Goal: Information Seeking & Learning: Learn about a topic

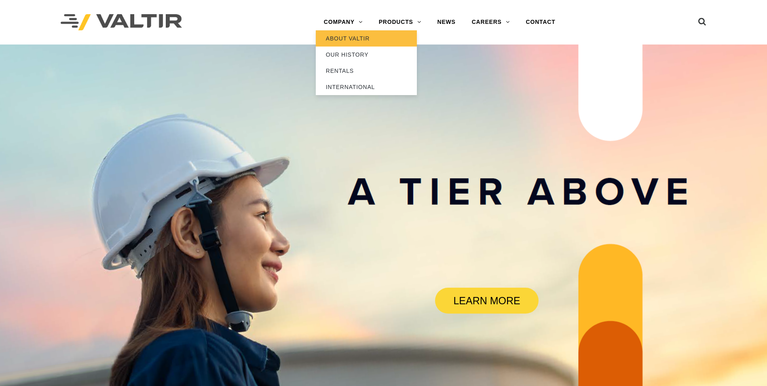
click at [353, 40] on link "ABOUT VALTIR" at bounding box center [366, 38] width 101 height 16
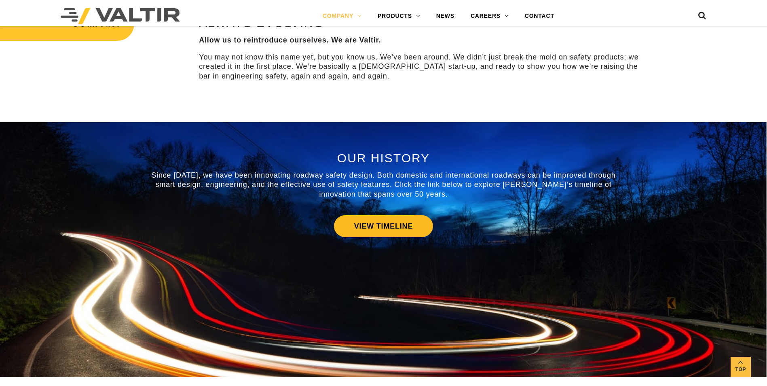
scroll to position [323, 0]
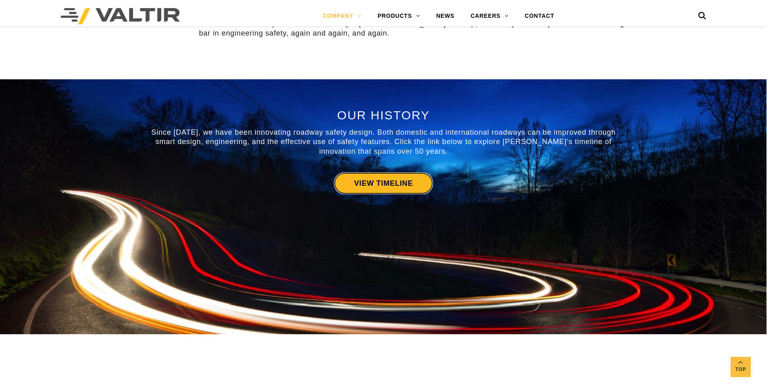
click at [370, 184] on link "VIEW TIMELINE" at bounding box center [383, 183] width 99 height 22
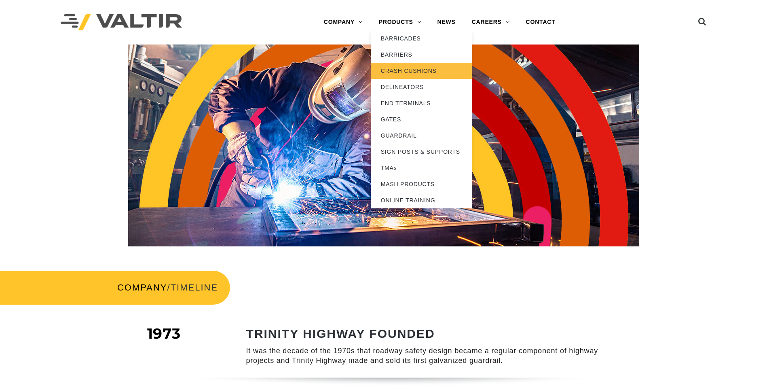
click at [401, 73] on link "CRASH CUSHIONS" at bounding box center [421, 71] width 101 height 16
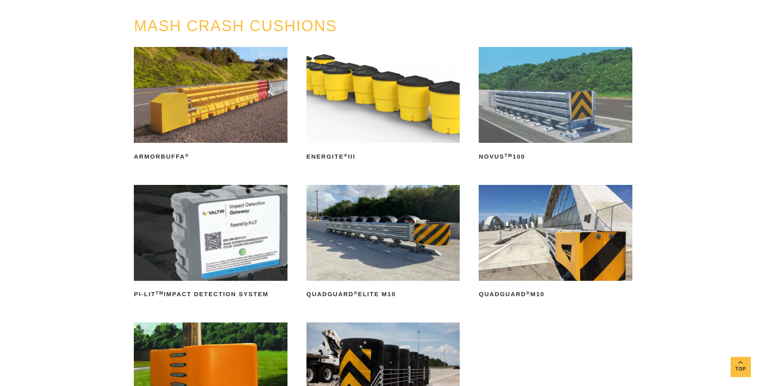
scroll to position [81, 0]
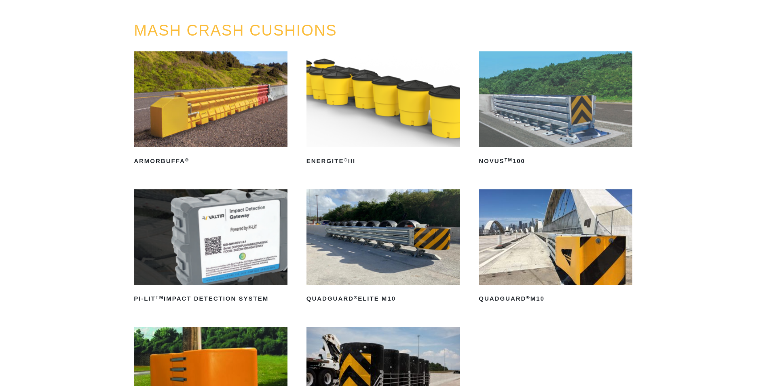
click at [545, 130] on img at bounding box center [556, 99] width 154 height 96
click at [413, 268] on img at bounding box center [384, 237] width 154 height 96
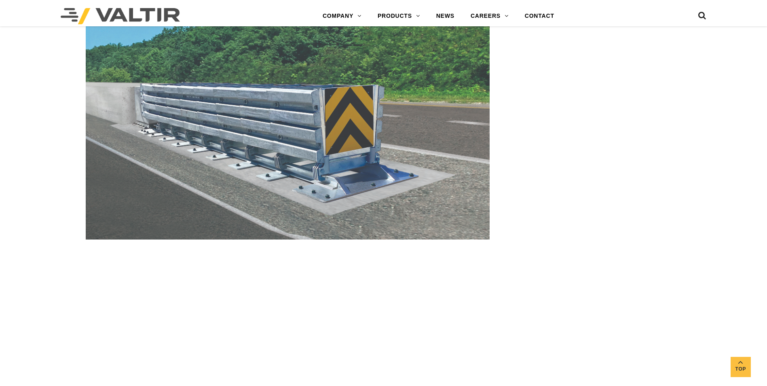
scroll to position [970, 0]
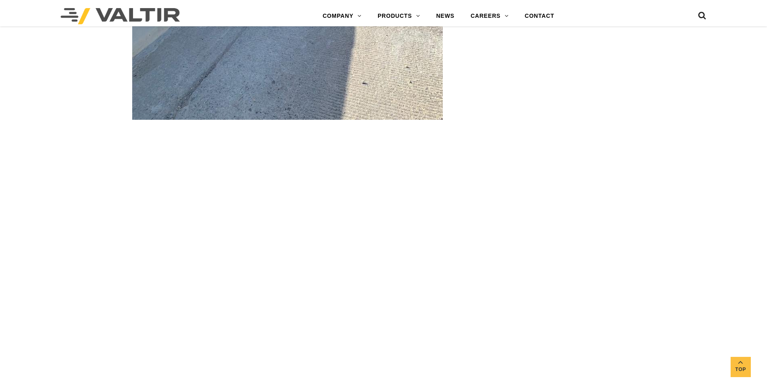
scroll to position [3073, 0]
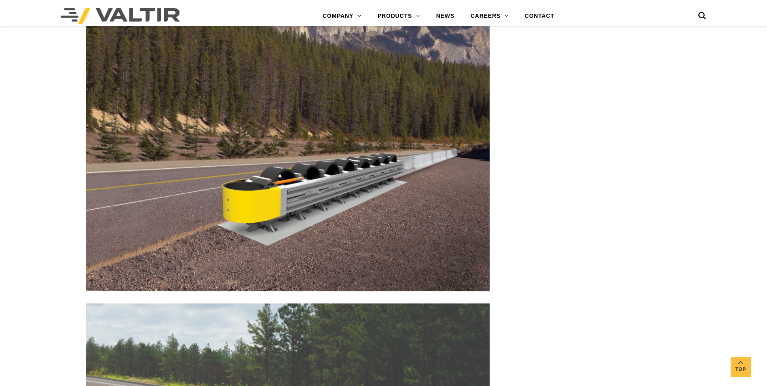
click at [303, 219] on img at bounding box center [288, 151] width 404 height 281
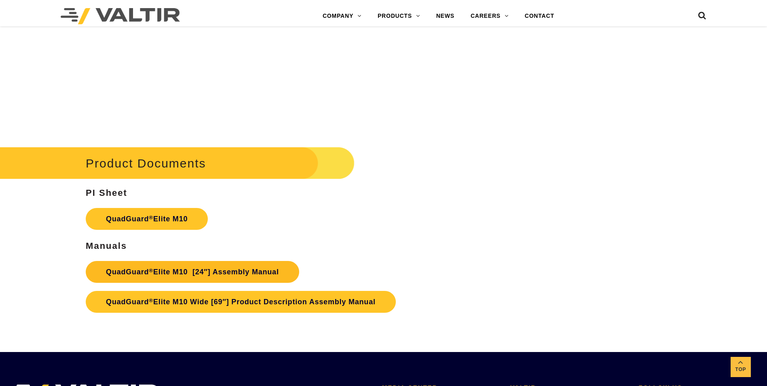
scroll to position [4205, 0]
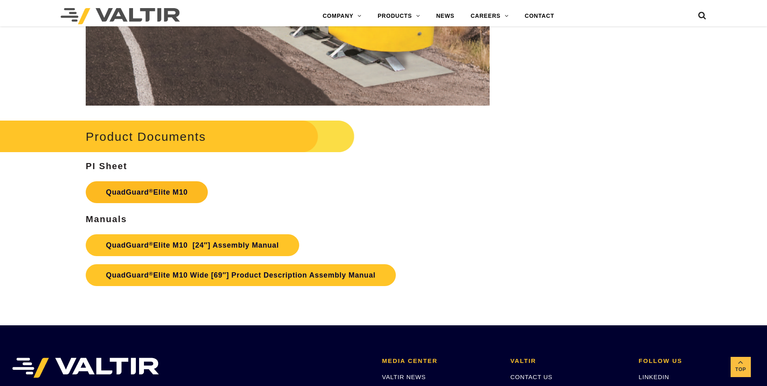
click at [157, 196] on link "QuadGuard ® Elite M10" at bounding box center [147, 192] width 122 height 22
click at [185, 249] on link "QuadGuard ® Elite M10 [24″] Assembly Manual" at bounding box center [192, 245] width 213 height 22
